Goal: Transaction & Acquisition: Purchase product/service

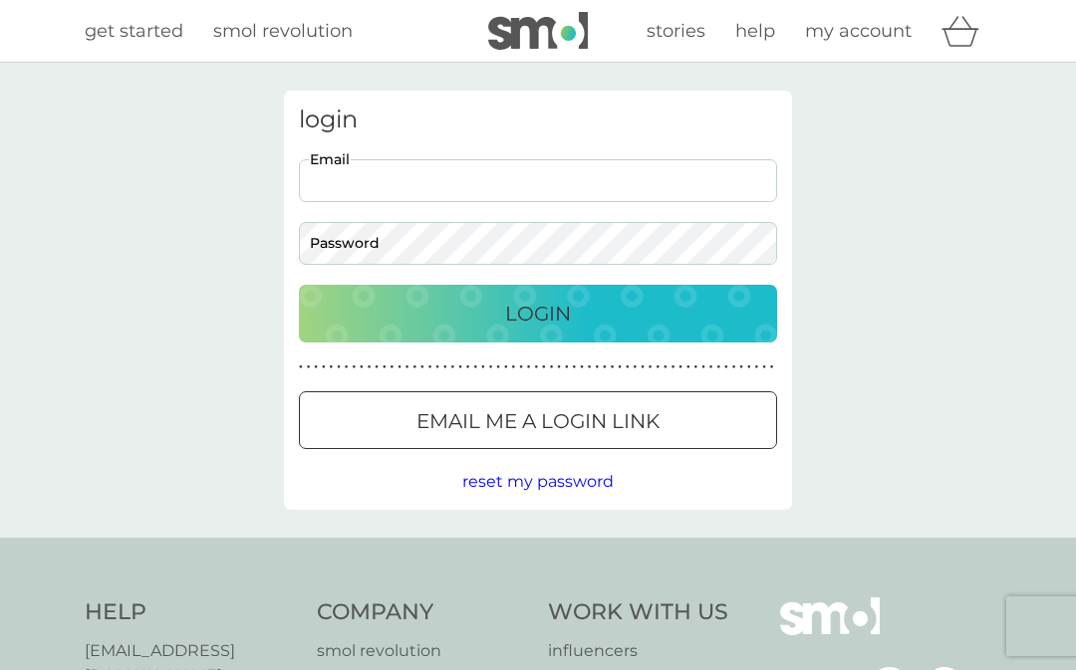
type input "[PERSON_NAME][EMAIL_ADDRESS][PERSON_NAME][DOMAIN_NAME]"
click at [538, 313] on button "Login" at bounding box center [538, 314] width 478 height 58
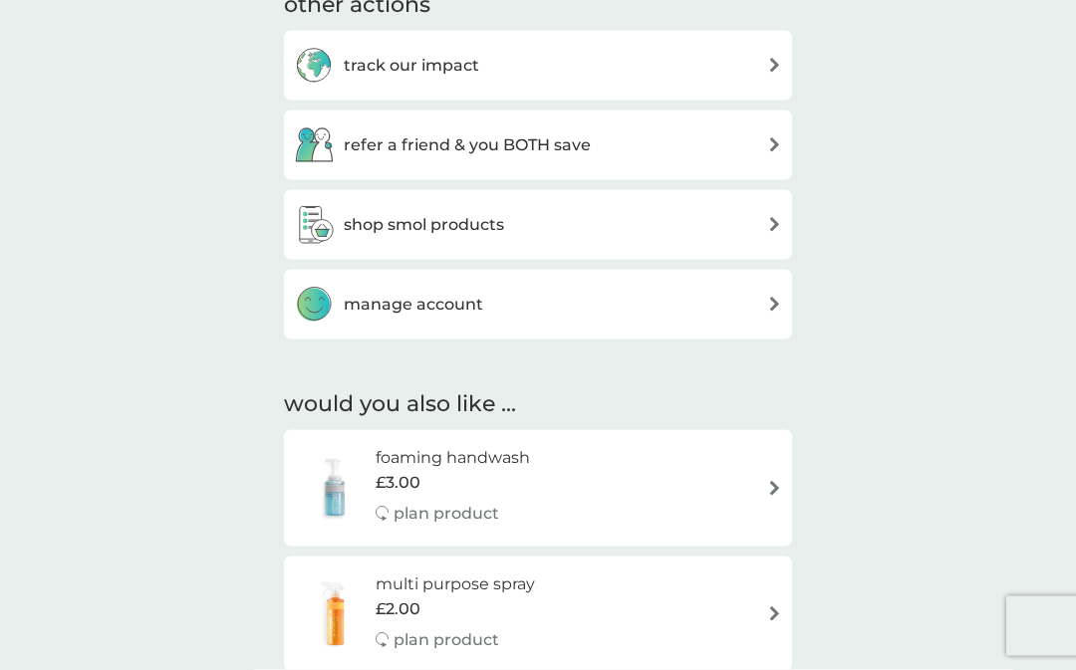
scroll to position [704, 0]
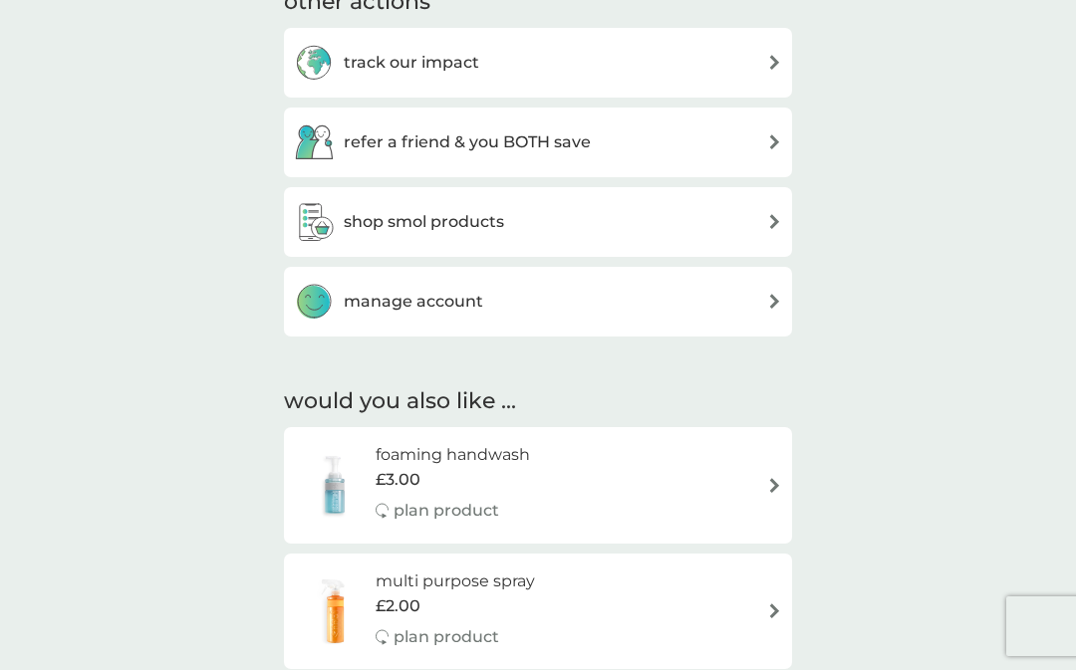
click at [767, 604] on img at bounding box center [774, 611] width 15 height 15
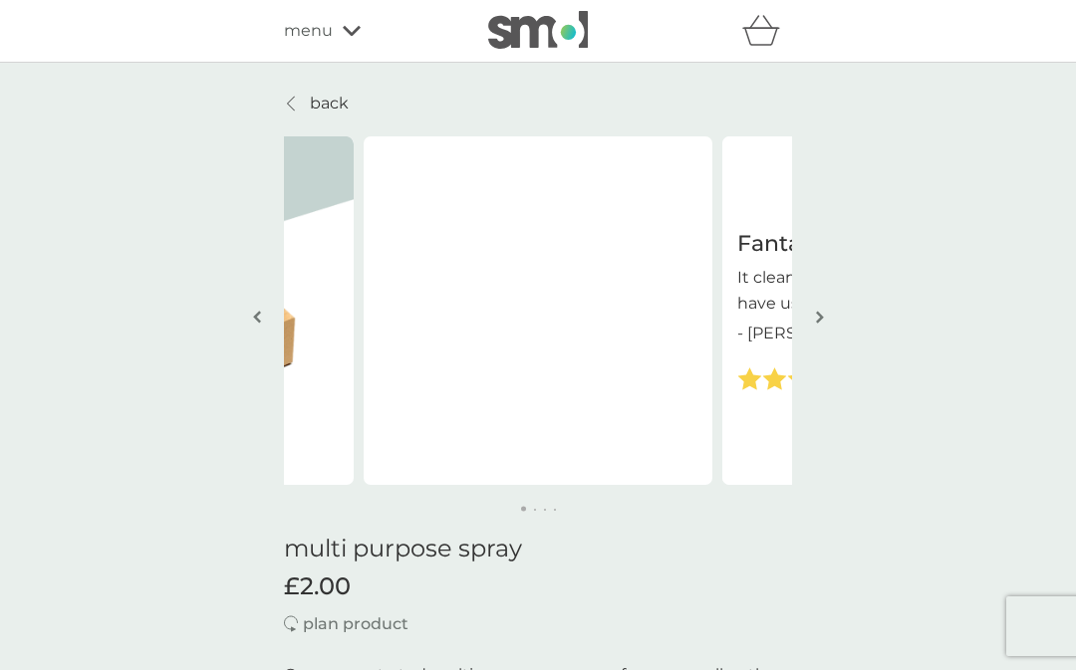
click at [816, 313] on img "button" at bounding box center [820, 317] width 8 height 15
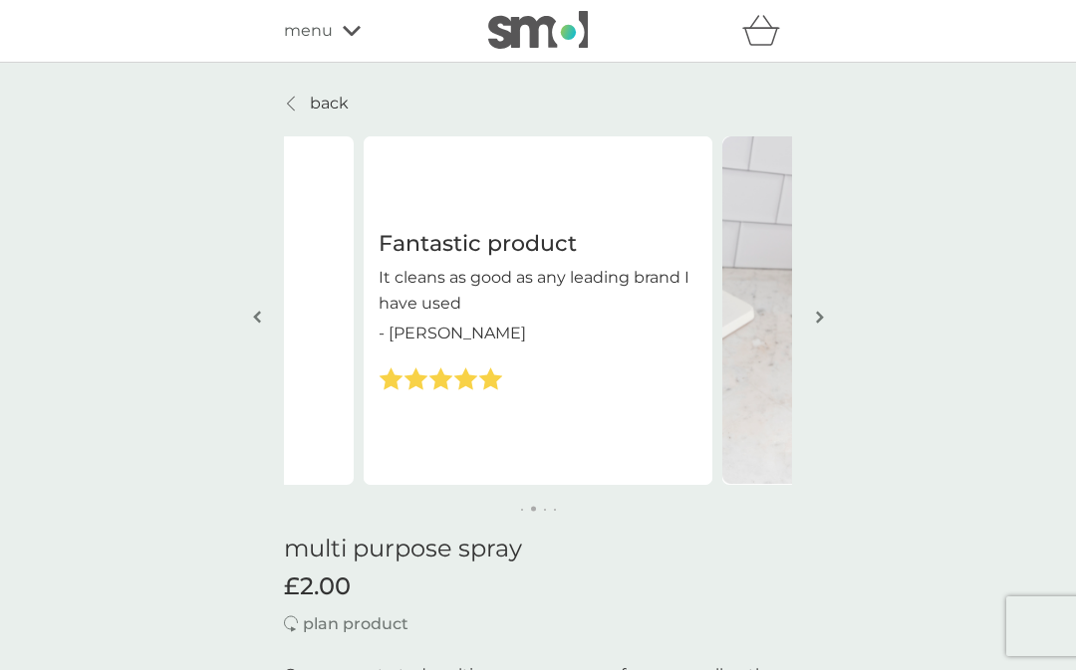
click at [816, 310] on img "button" at bounding box center [820, 317] width 8 height 15
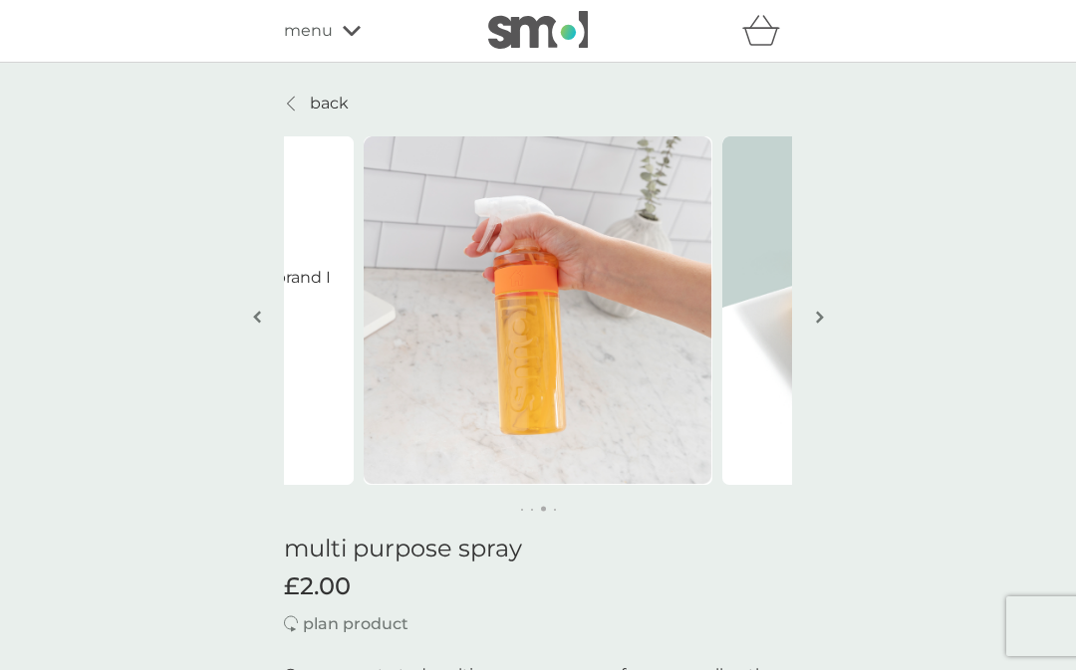
click at [818, 324] on img "button" at bounding box center [820, 317] width 8 height 15
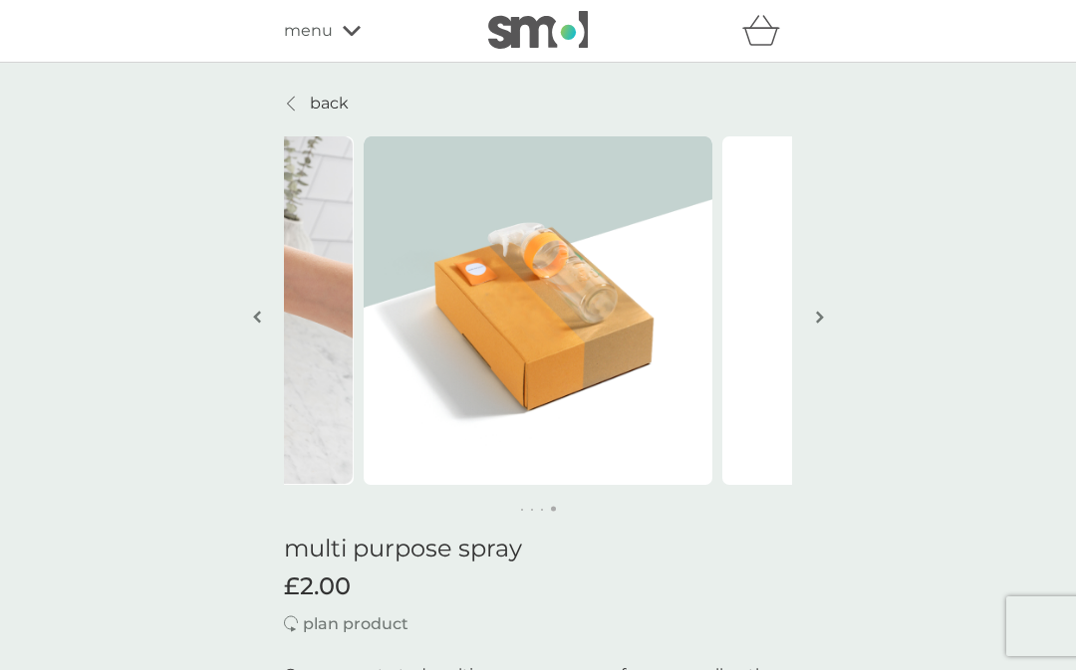
click at [816, 315] on img "button" at bounding box center [820, 317] width 8 height 15
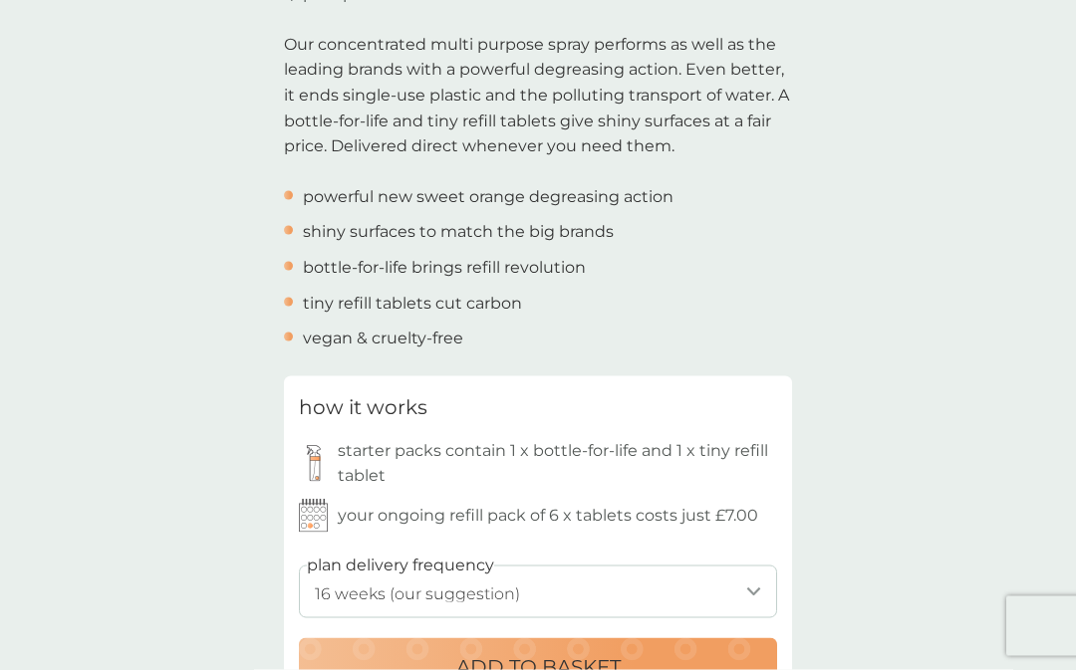
scroll to position [636, 0]
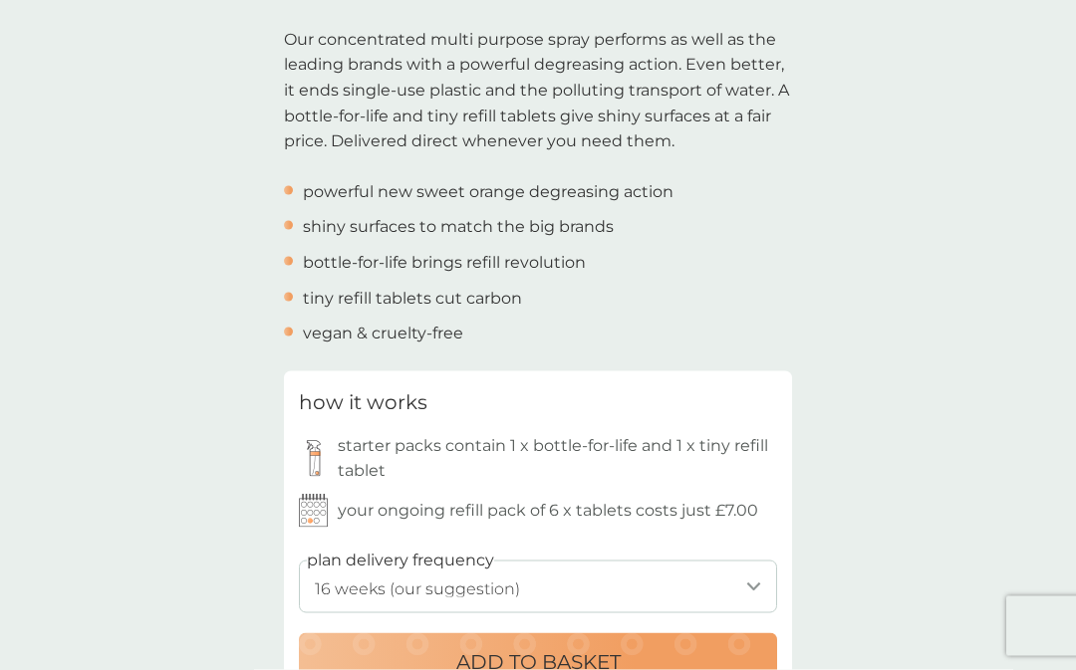
click at [753, 578] on select "1 week 2 weeks 3 weeks 4 weeks 5 weeks 6 weeks 7 weeks 8 weeks 9 weeks 10 weeks…" at bounding box center [538, 587] width 478 height 53
select select "140"
click at [757, 572] on select "1 week 2 weeks 3 weeks 4 weeks 5 weeks 6 weeks 7 weeks 8 weeks 9 weeks 10 weeks…" at bounding box center [538, 586] width 478 height 53
click at [666, 650] on div "ADD TO BASKET" at bounding box center [538, 662] width 438 height 32
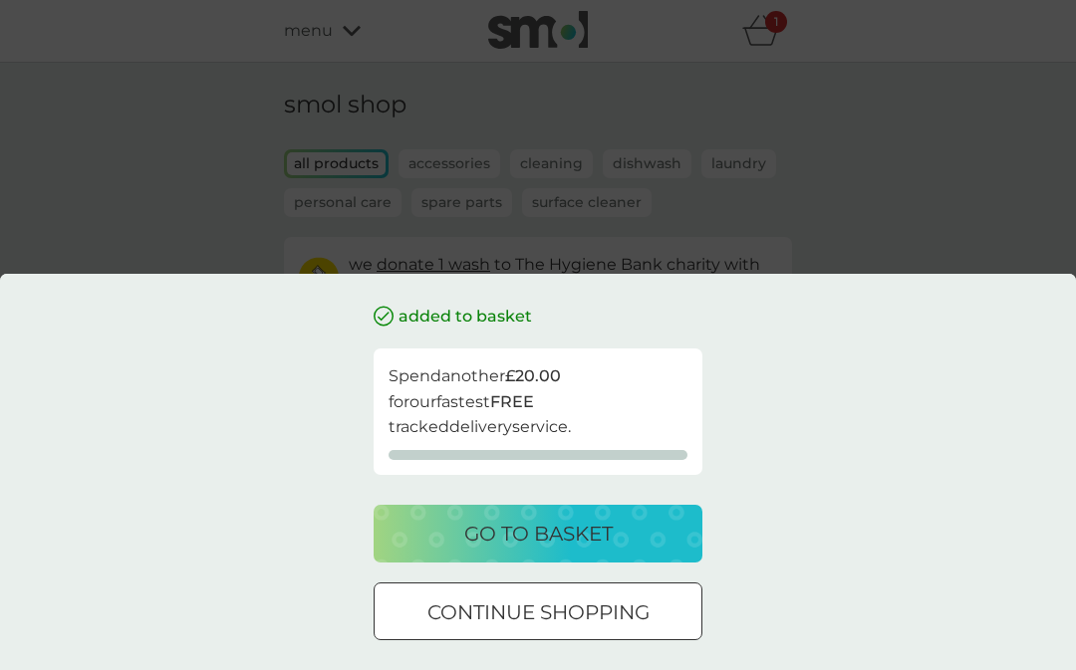
click at [583, 550] on p "go to basket" at bounding box center [538, 534] width 148 height 32
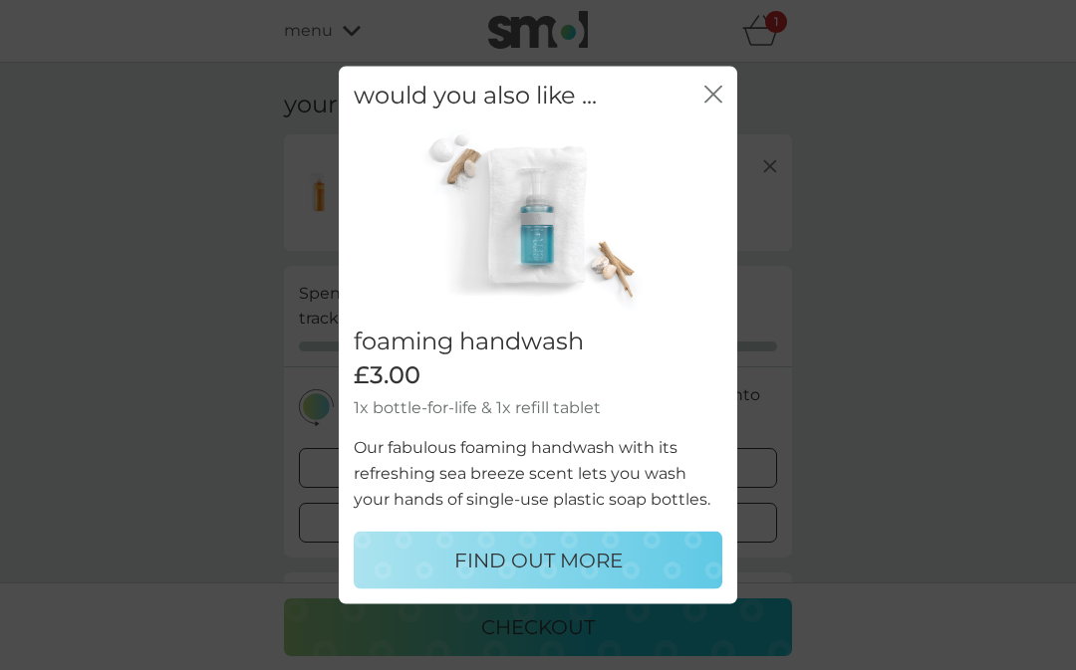
click at [715, 103] on icon "close" at bounding box center [713, 94] width 18 height 18
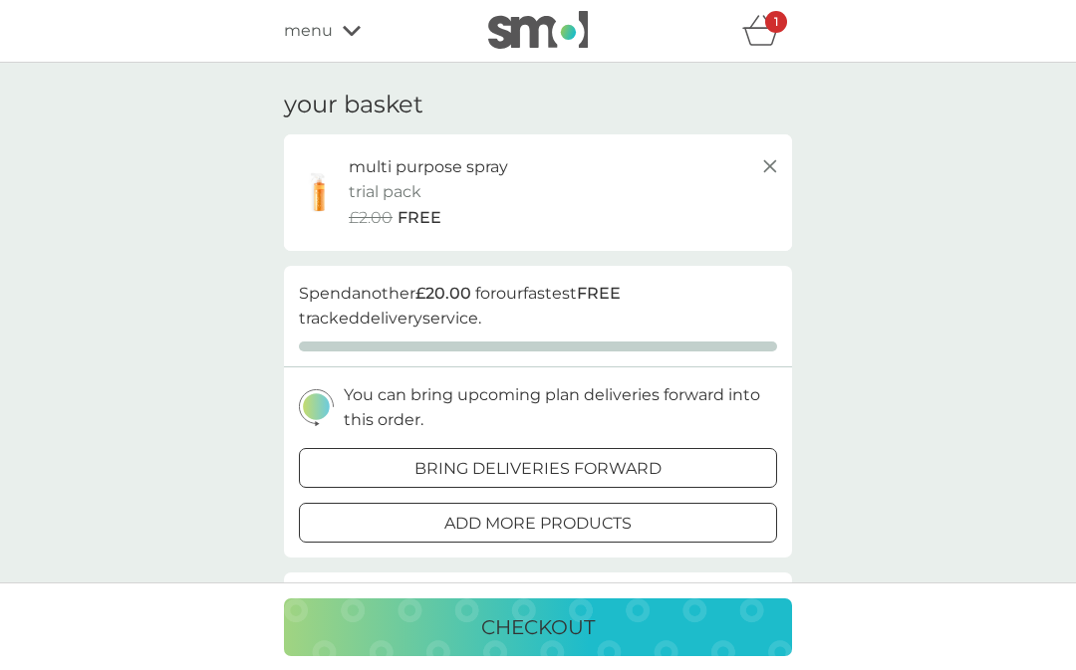
click at [541, 644] on p "checkout" at bounding box center [538, 628] width 114 height 32
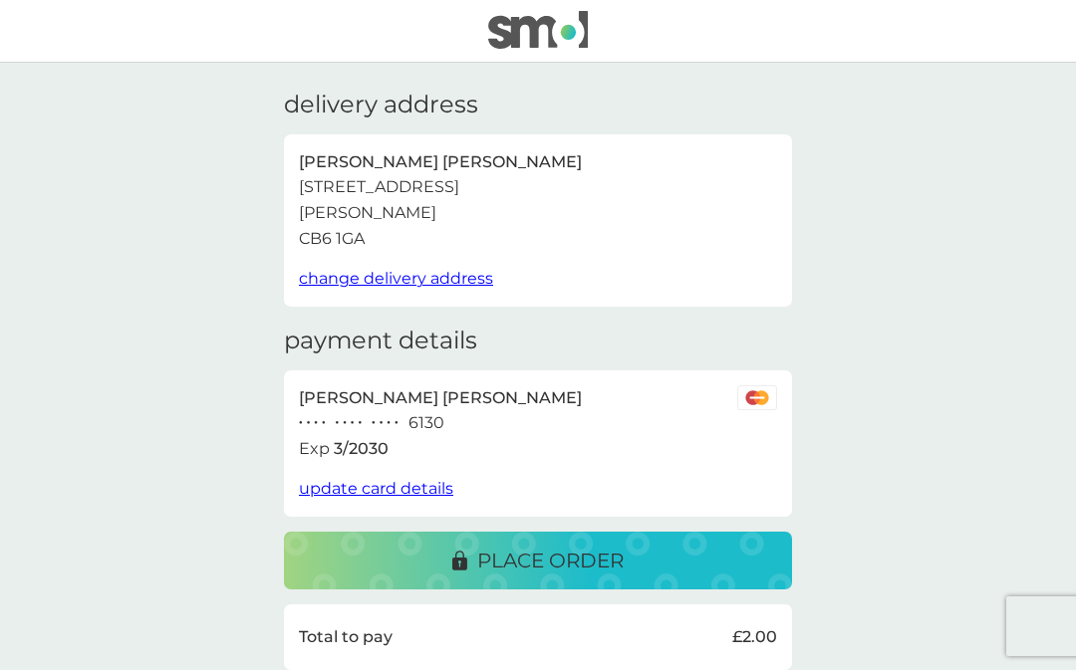
click at [619, 561] on p "place order" at bounding box center [550, 561] width 146 height 32
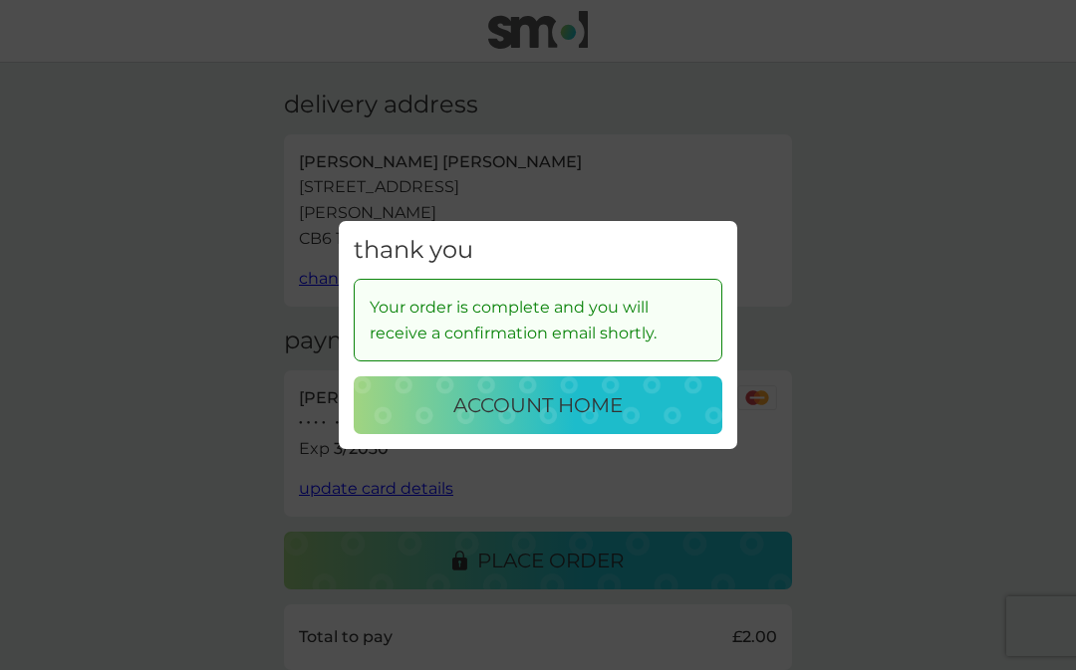
click at [621, 421] on p "account home" at bounding box center [537, 406] width 169 height 32
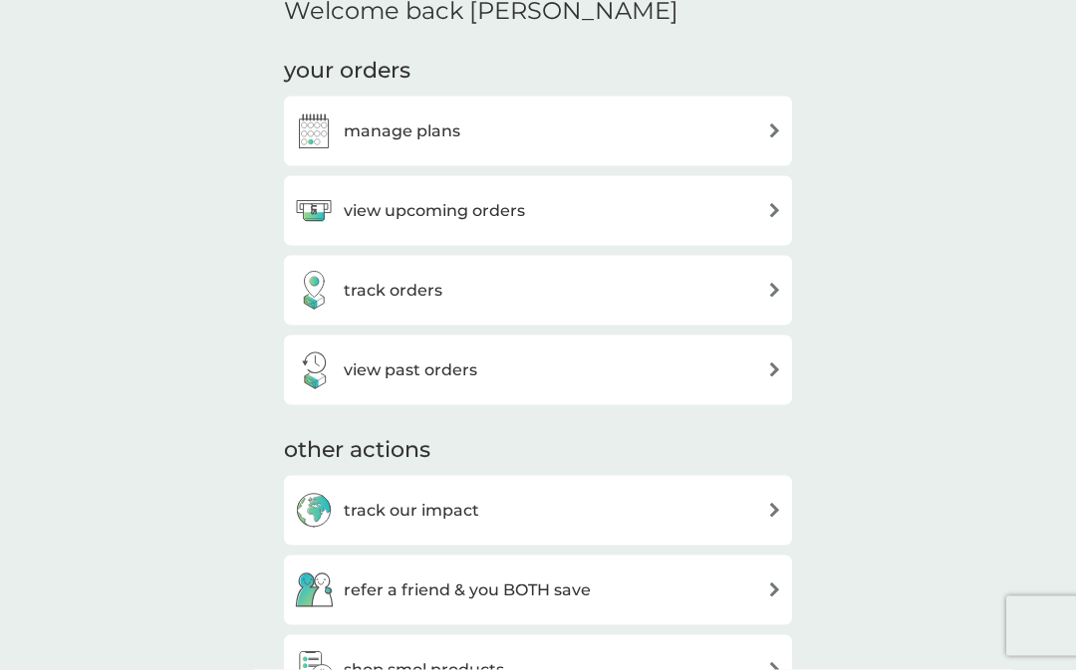
scroll to position [620, 0]
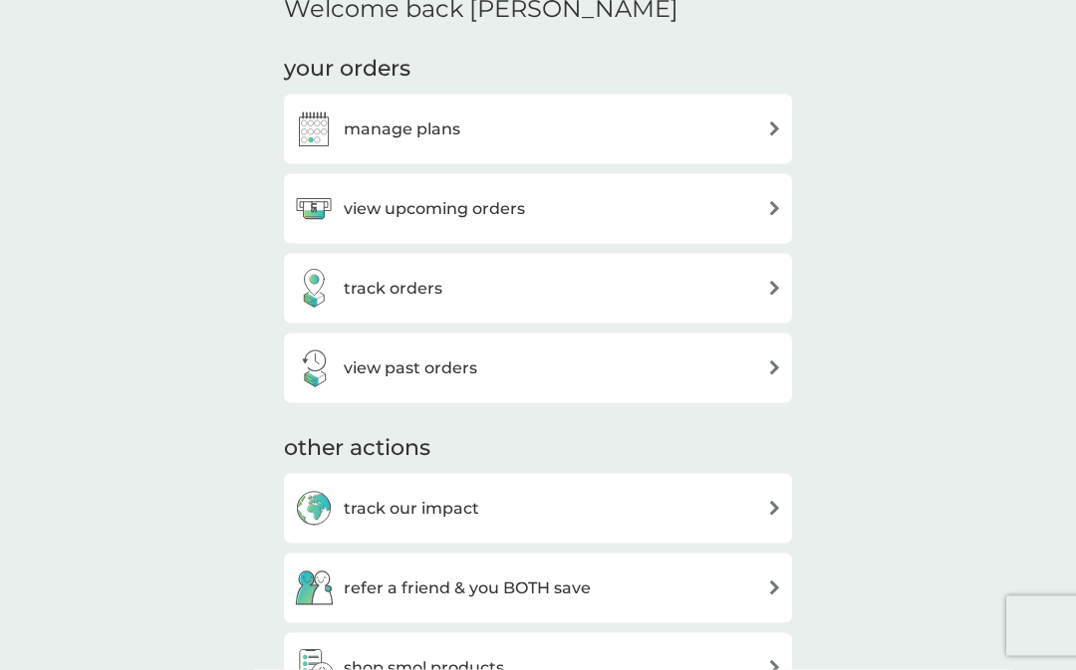
click at [771, 201] on img at bounding box center [774, 208] width 15 height 15
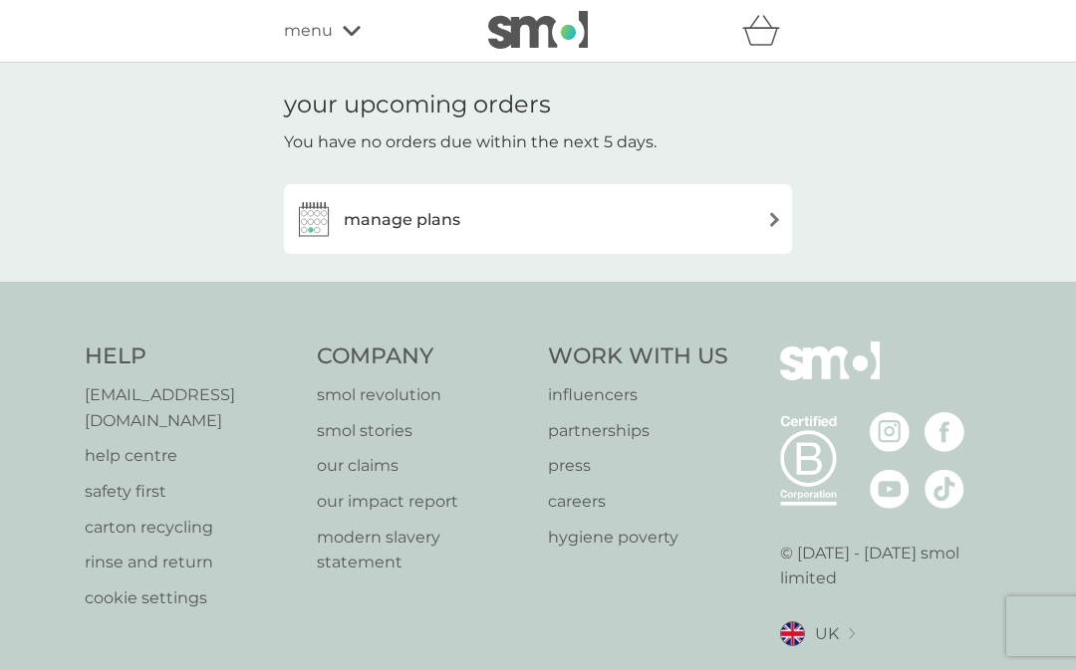
click at [765, 224] on div "manage plans" at bounding box center [538, 219] width 488 height 40
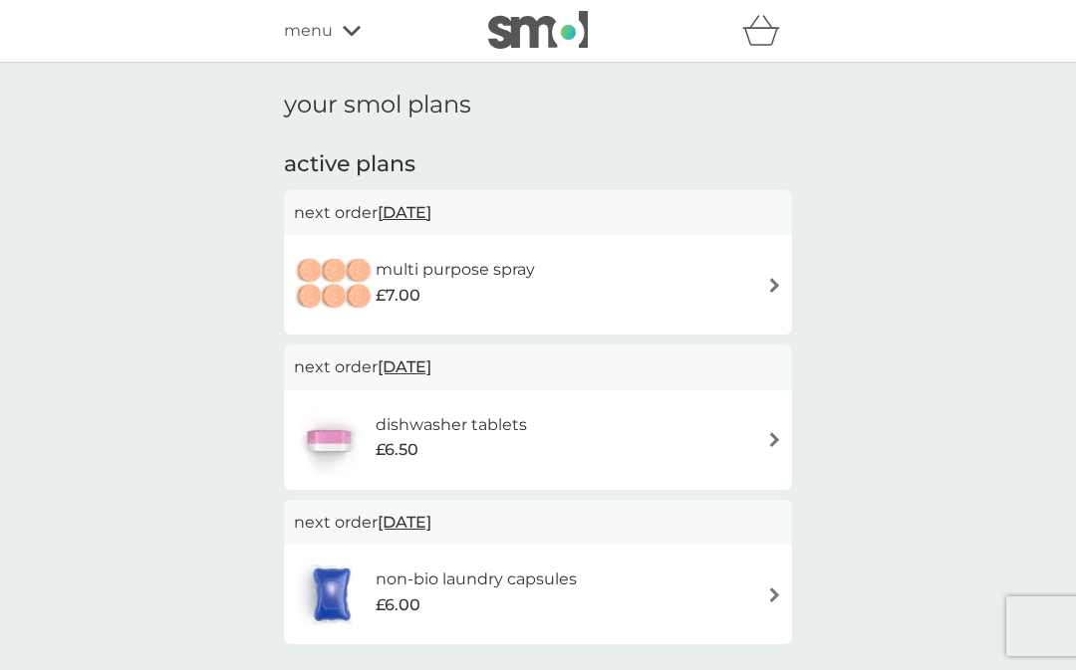
click at [431, 527] on span "10 Oct 2025" at bounding box center [405, 522] width 54 height 39
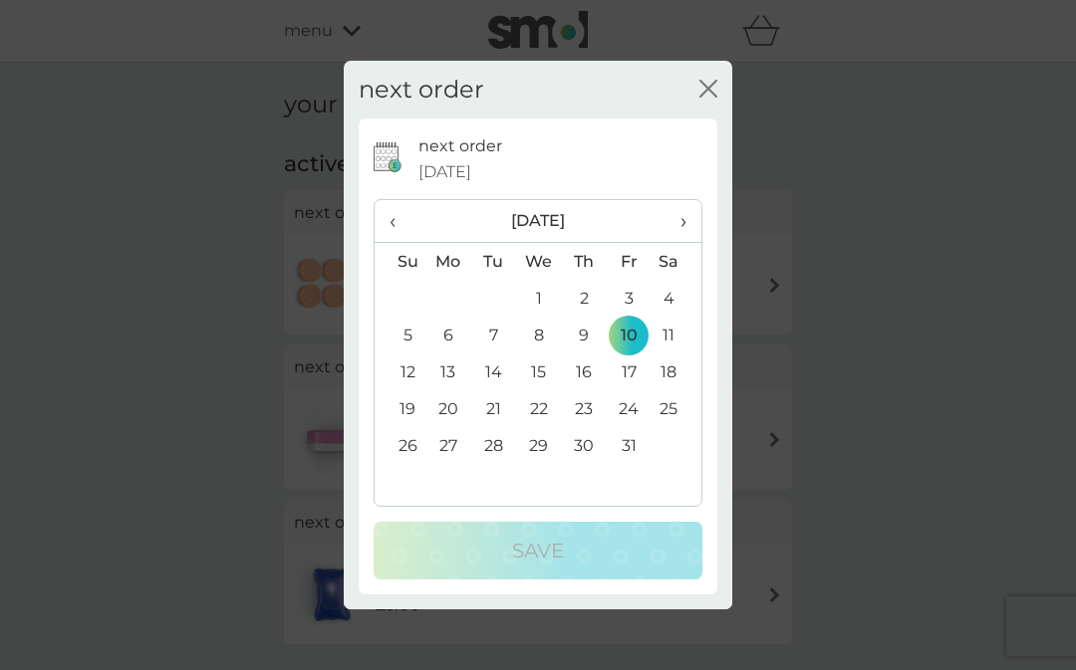
click at [631, 317] on td "3" at bounding box center [629, 298] width 45 height 37
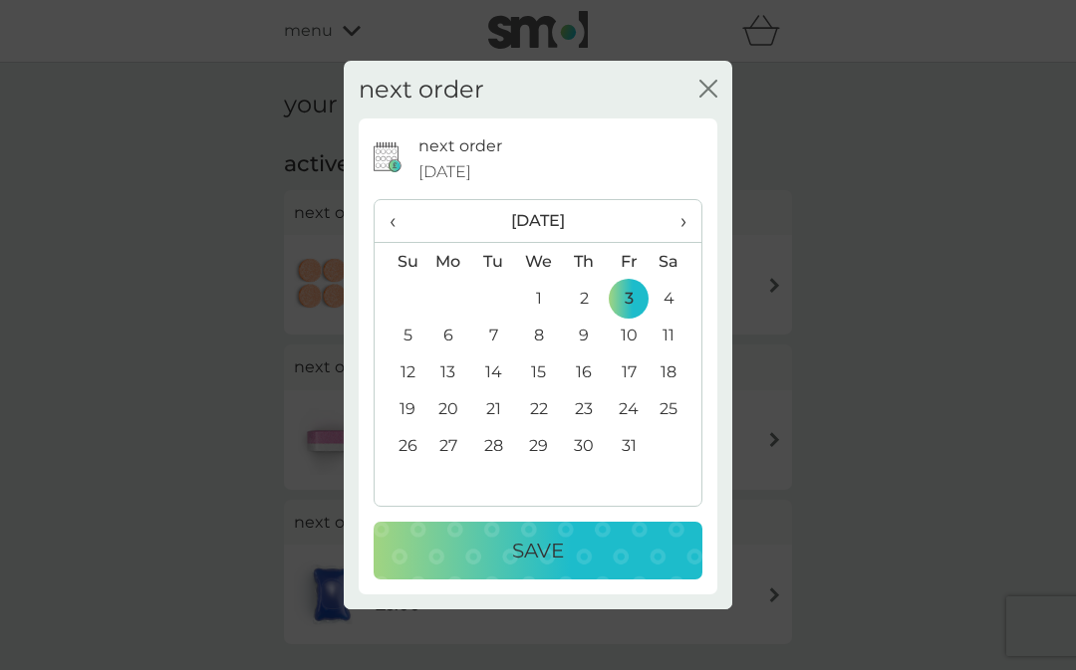
click at [554, 567] on p "Save" at bounding box center [538, 551] width 52 height 32
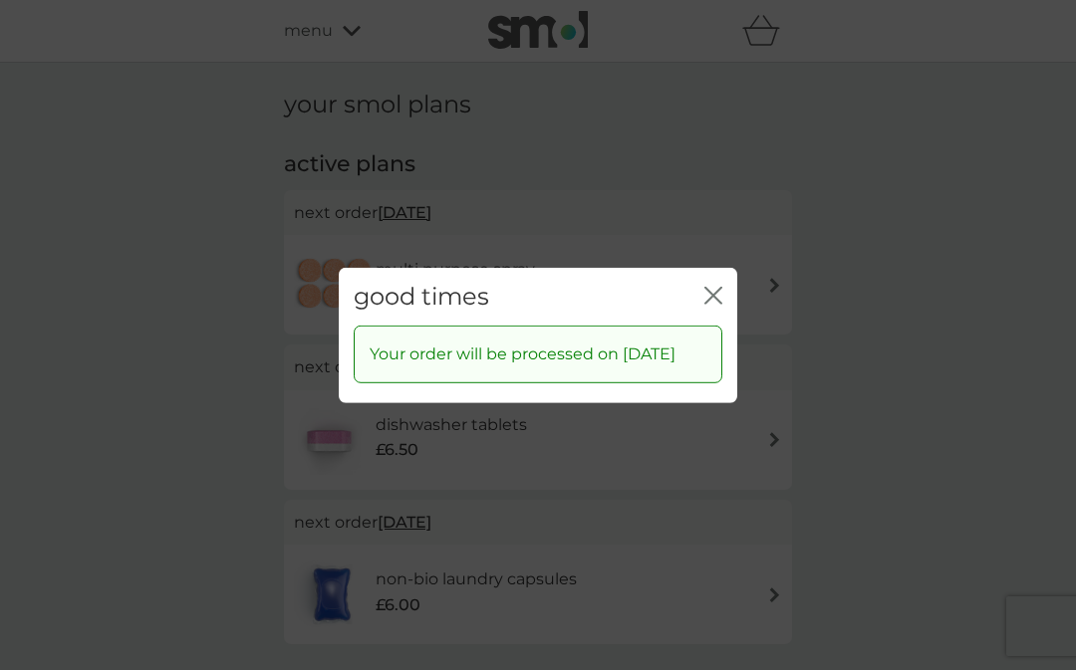
click at [719, 304] on icon "close" at bounding box center [713, 295] width 18 height 18
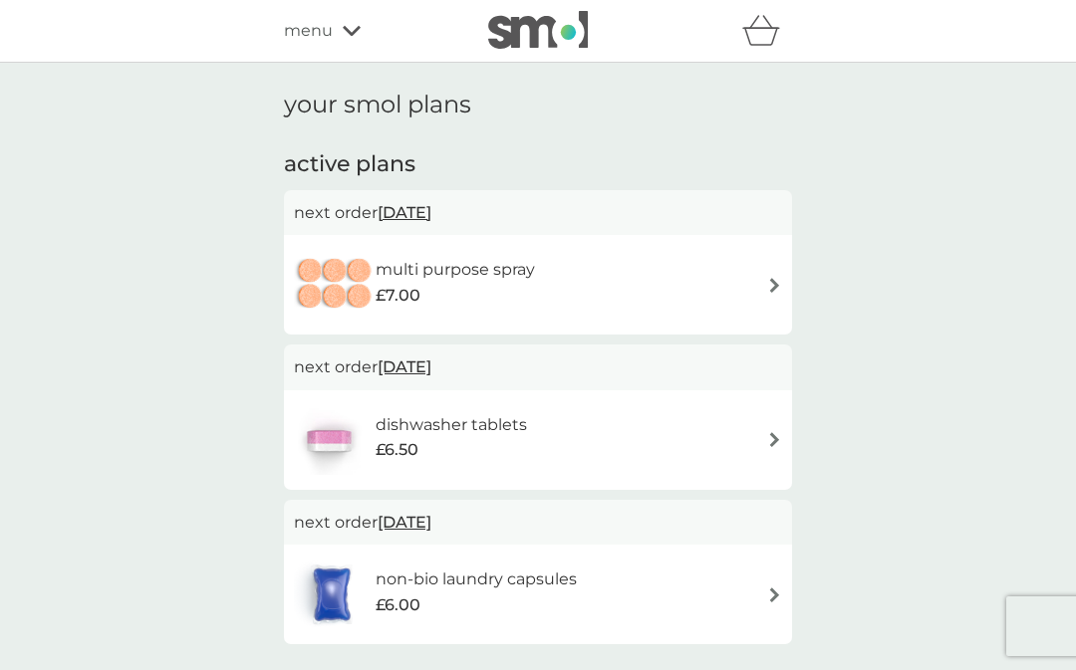
click at [431, 208] on span "23 Sep 2025" at bounding box center [405, 212] width 54 height 39
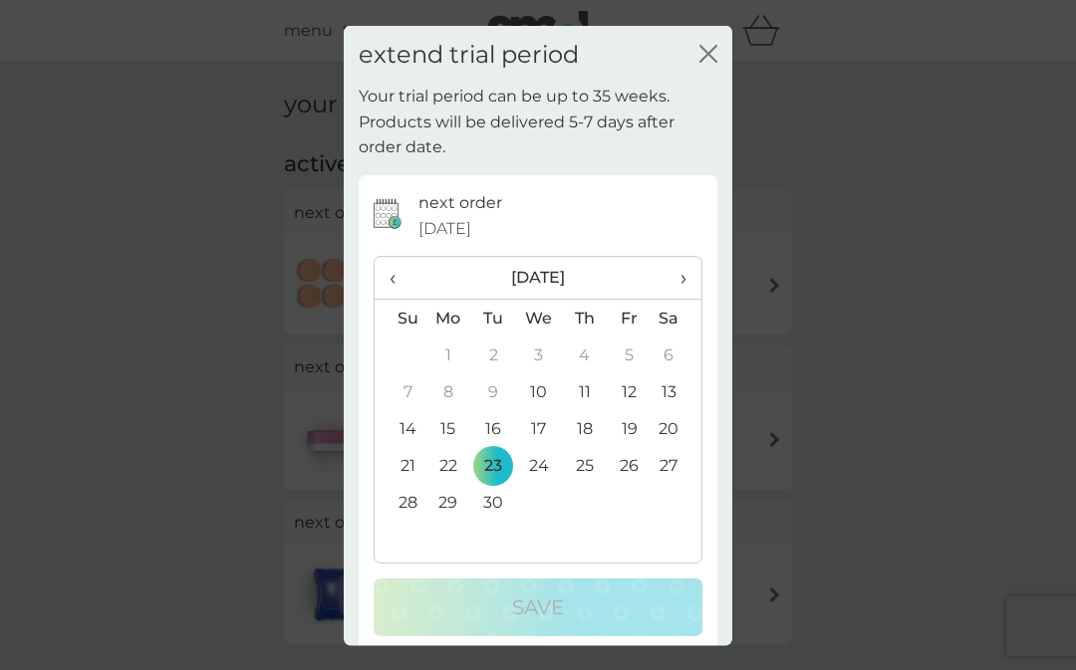
click at [683, 299] on span "›" at bounding box center [676, 278] width 20 height 42
click at [631, 374] on td "3" at bounding box center [629, 355] width 45 height 37
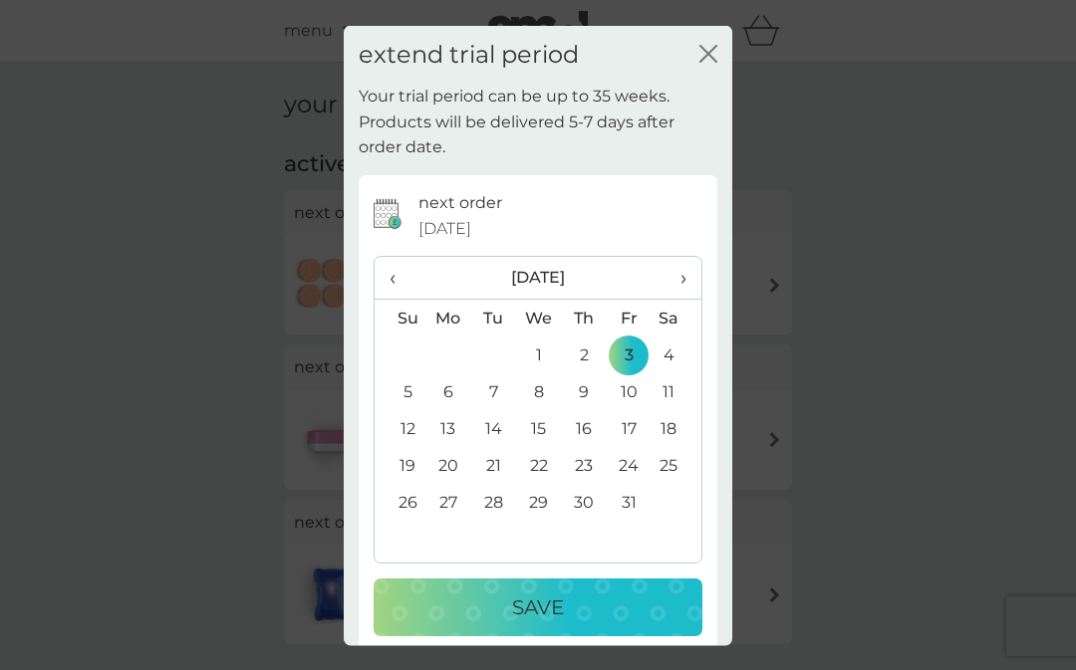
click at [569, 624] on div "Save" at bounding box center [538, 608] width 289 height 32
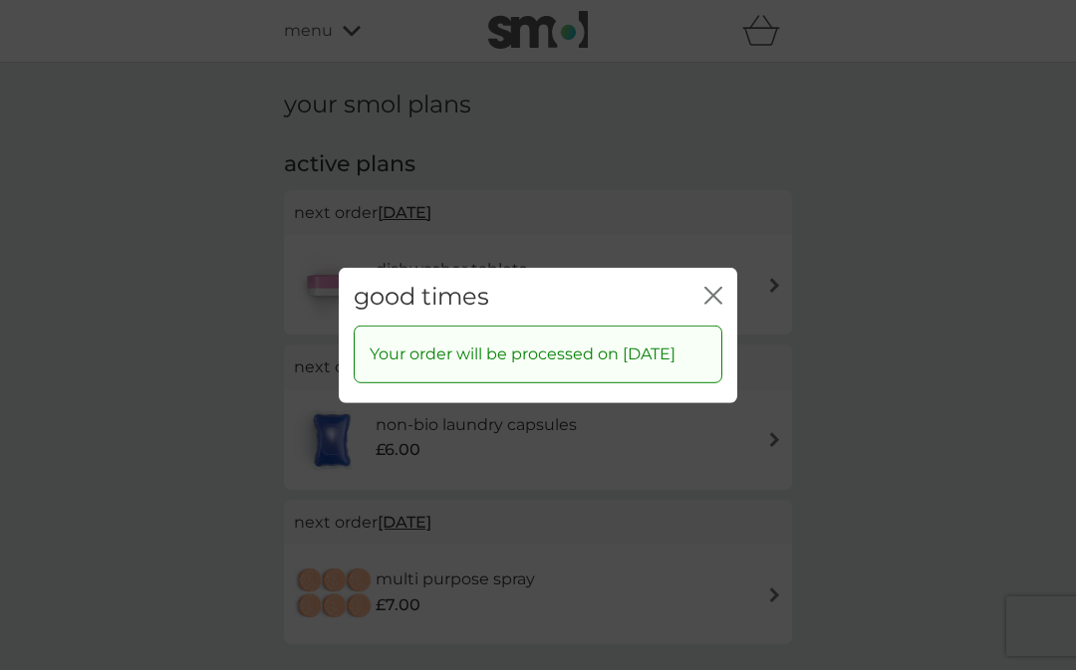
click at [710, 304] on icon "close" at bounding box center [713, 295] width 18 height 18
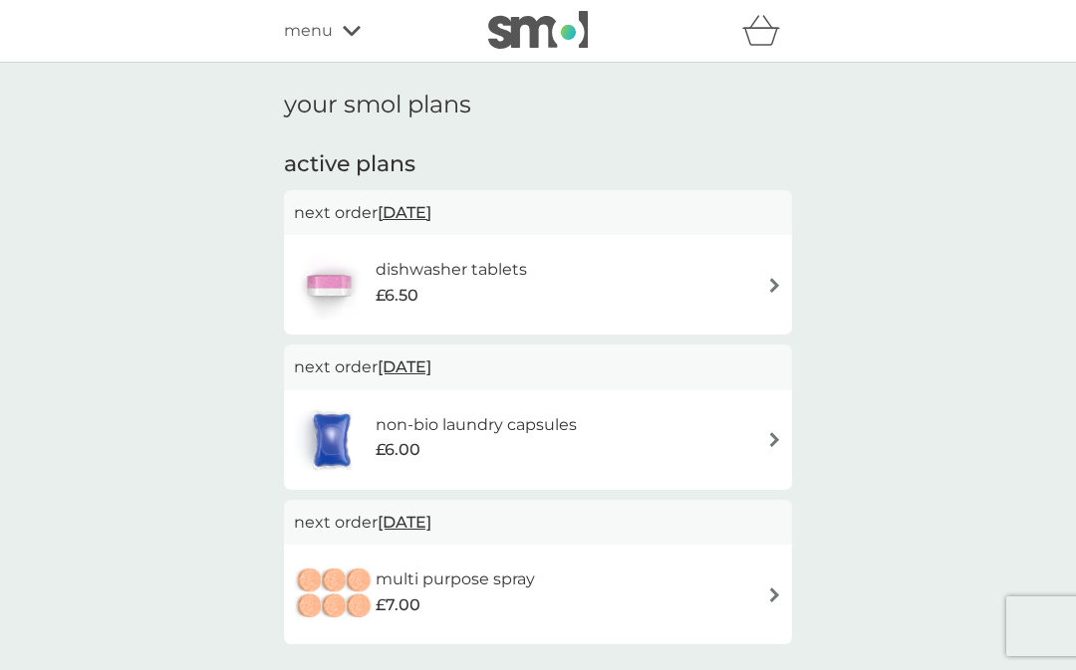
click at [771, 588] on img at bounding box center [774, 595] width 15 height 15
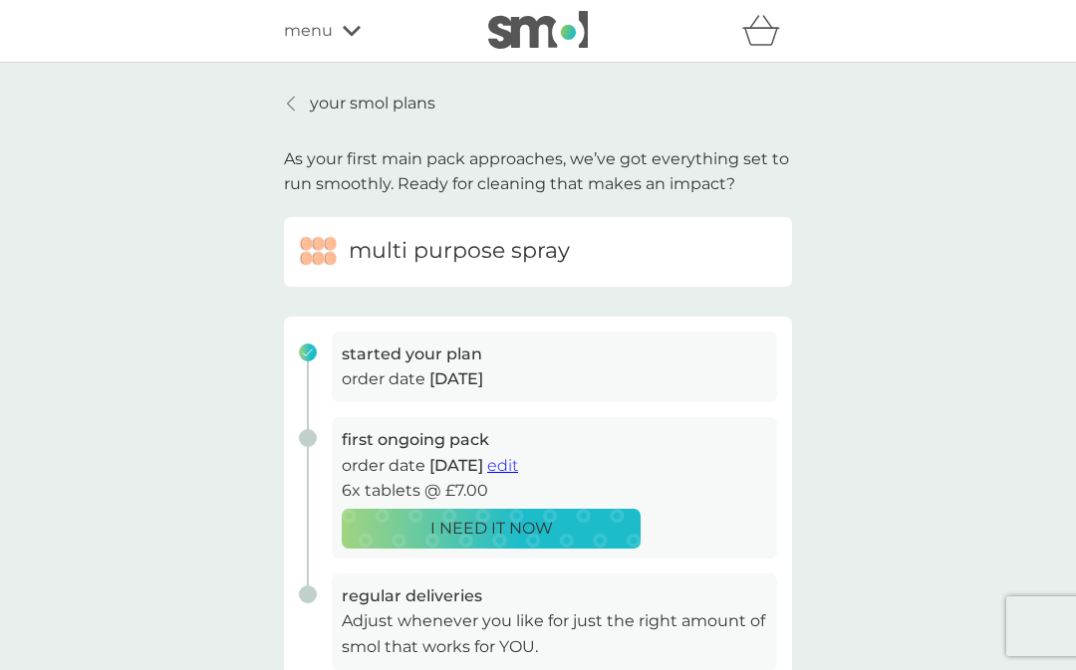
click at [513, 516] on p "I NEED IT NOW" at bounding box center [491, 529] width 123 height 26
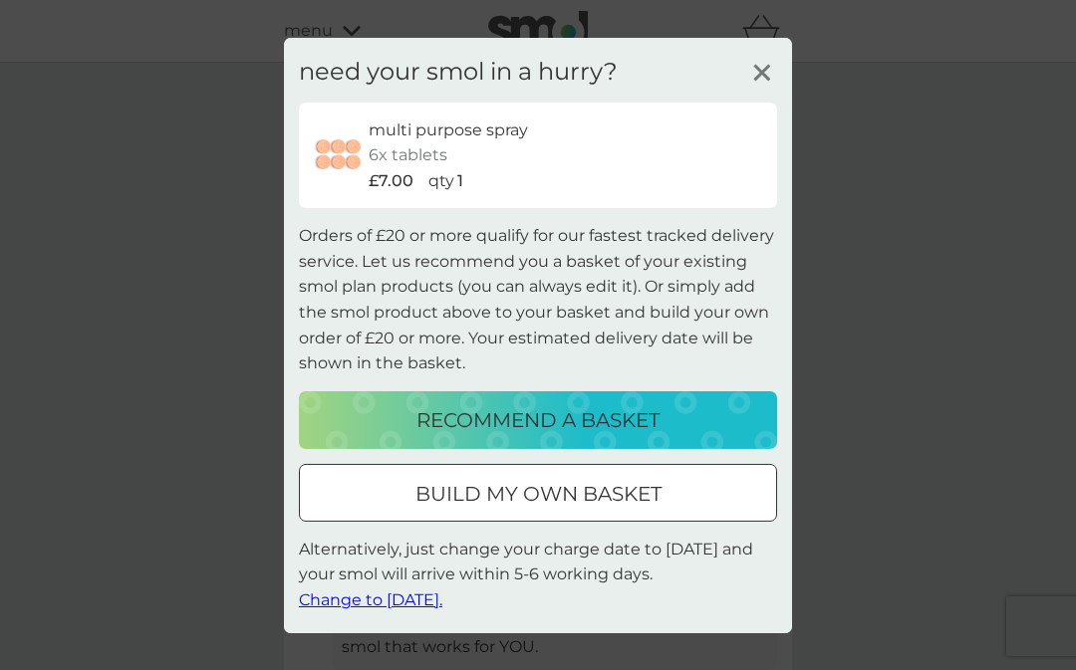
click at [770, 87] on icon at bounding box center [762, 72] width 30 height 30
